Goal: Find specific page/section

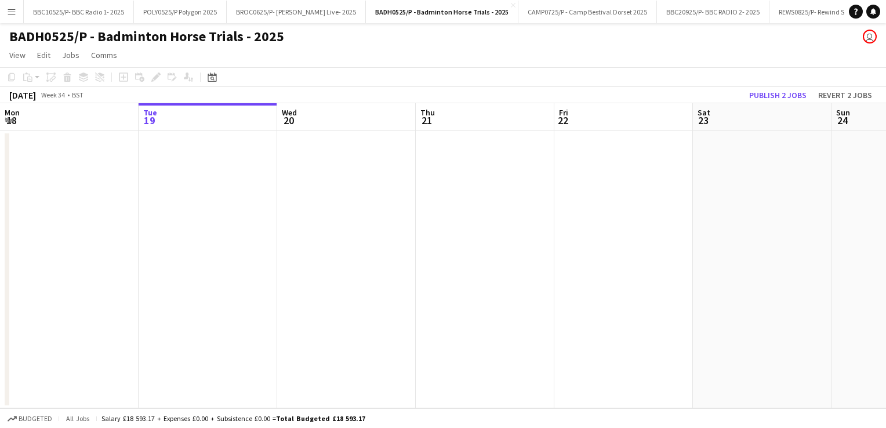
click at [15, 15] on app-icon "Menu" at bounding box center [11, 11] width 9 height 9
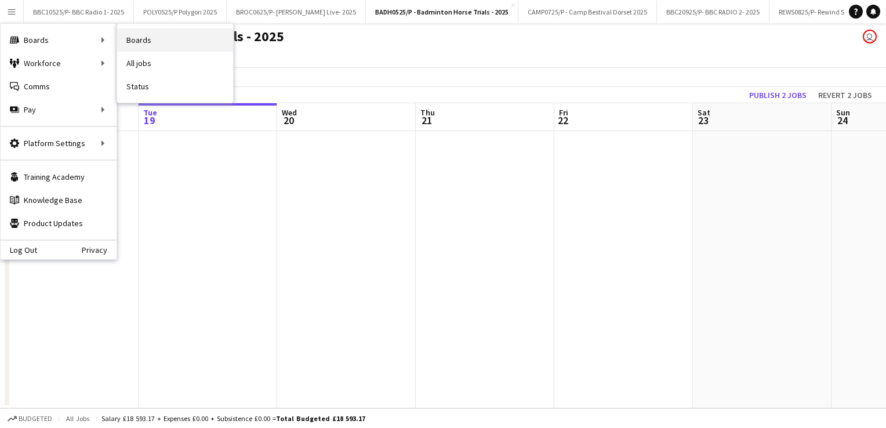
click at [137, 38] on link "Boards" at bounding box center [175, 39] width 116 height 23
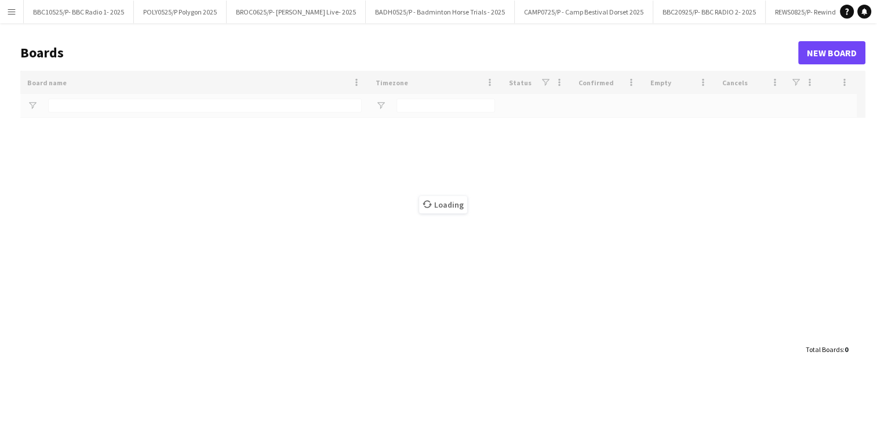
type input "***"
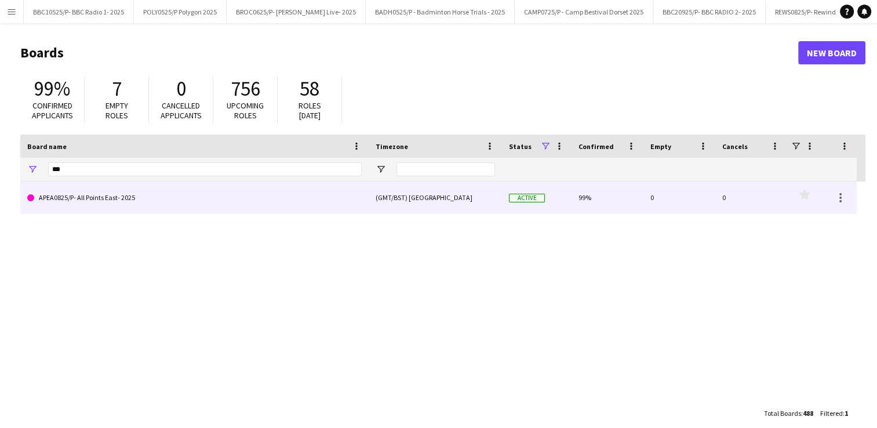
click at [140, 208] on link "APEA0825/P- All Points East- 2025" at bounding box center [194, 197] width 335 height 32
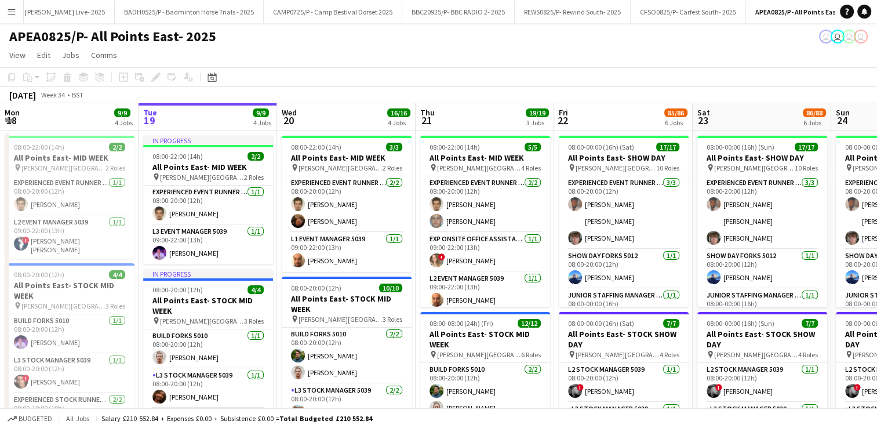
scroll to position [0, 347]
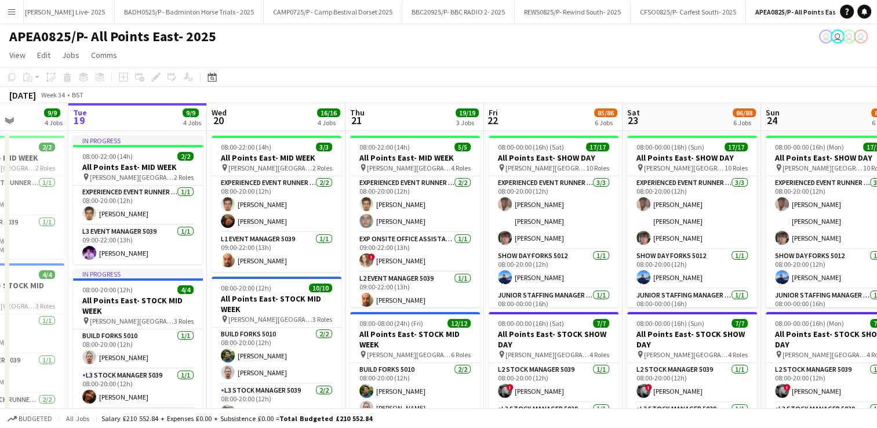
drag, startPoint x: 619, startPoint y: 126, endPoint x: 549, endPoint y: 128, distance: 70.2
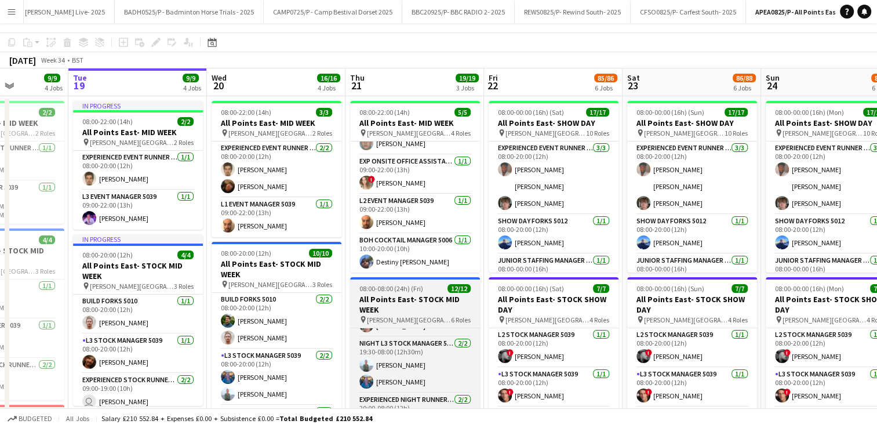
scroll to position [0, 0]
